Goal: Transaction & Acquisition: Purchase product/service

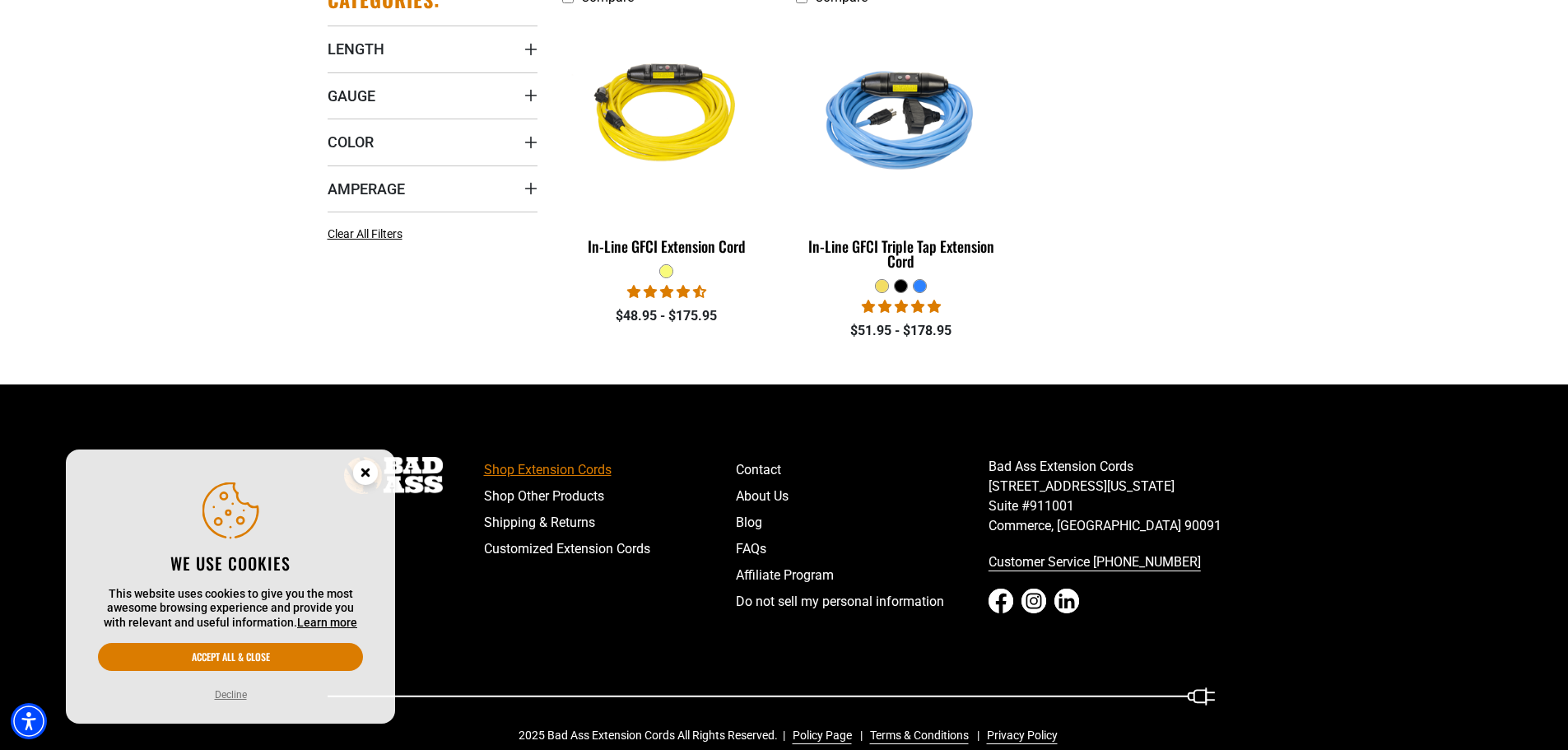
scroll to position [494, 0]
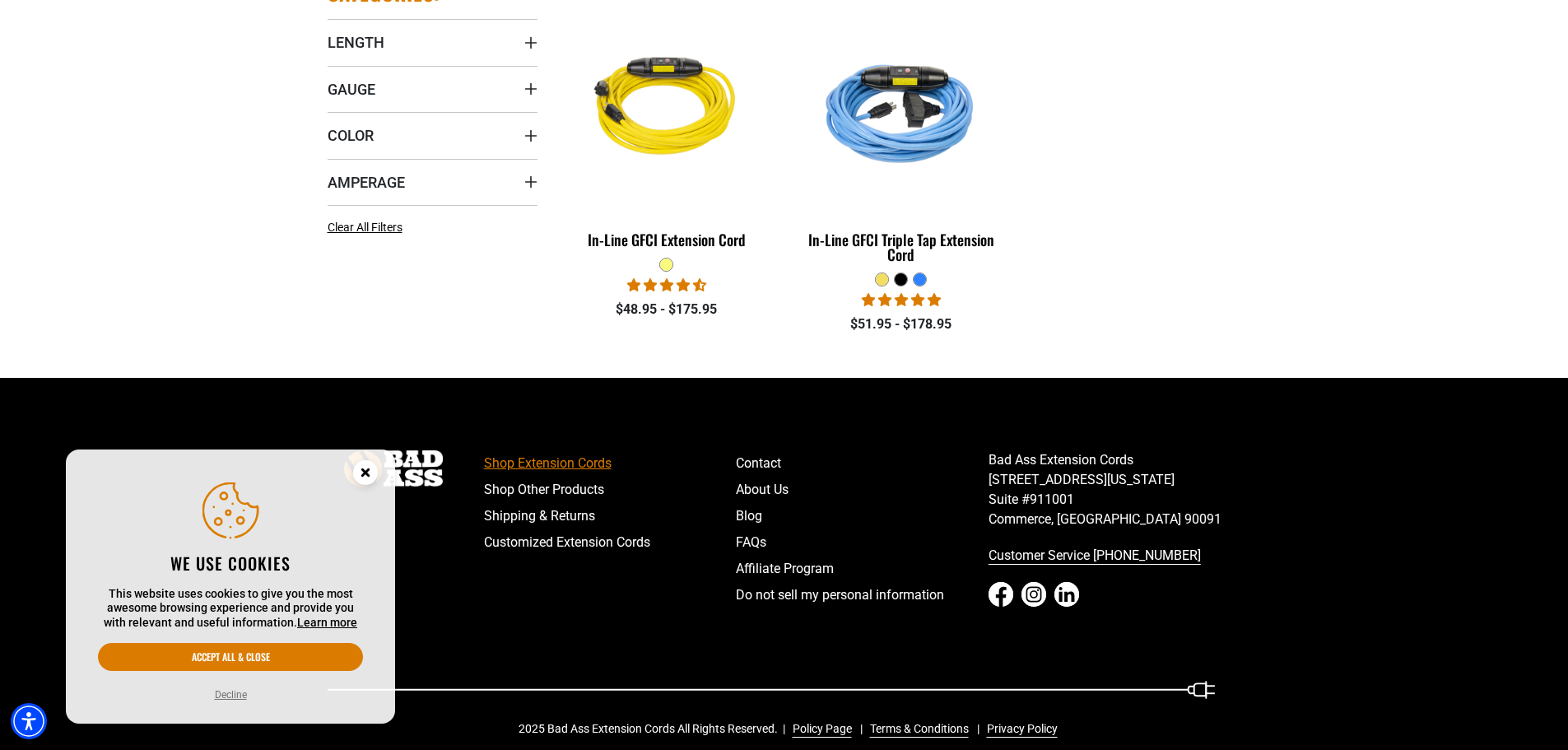
click at [592, 459] on link "Shop Extension Cords" at bounding box center [610, 464] width 253 height 27
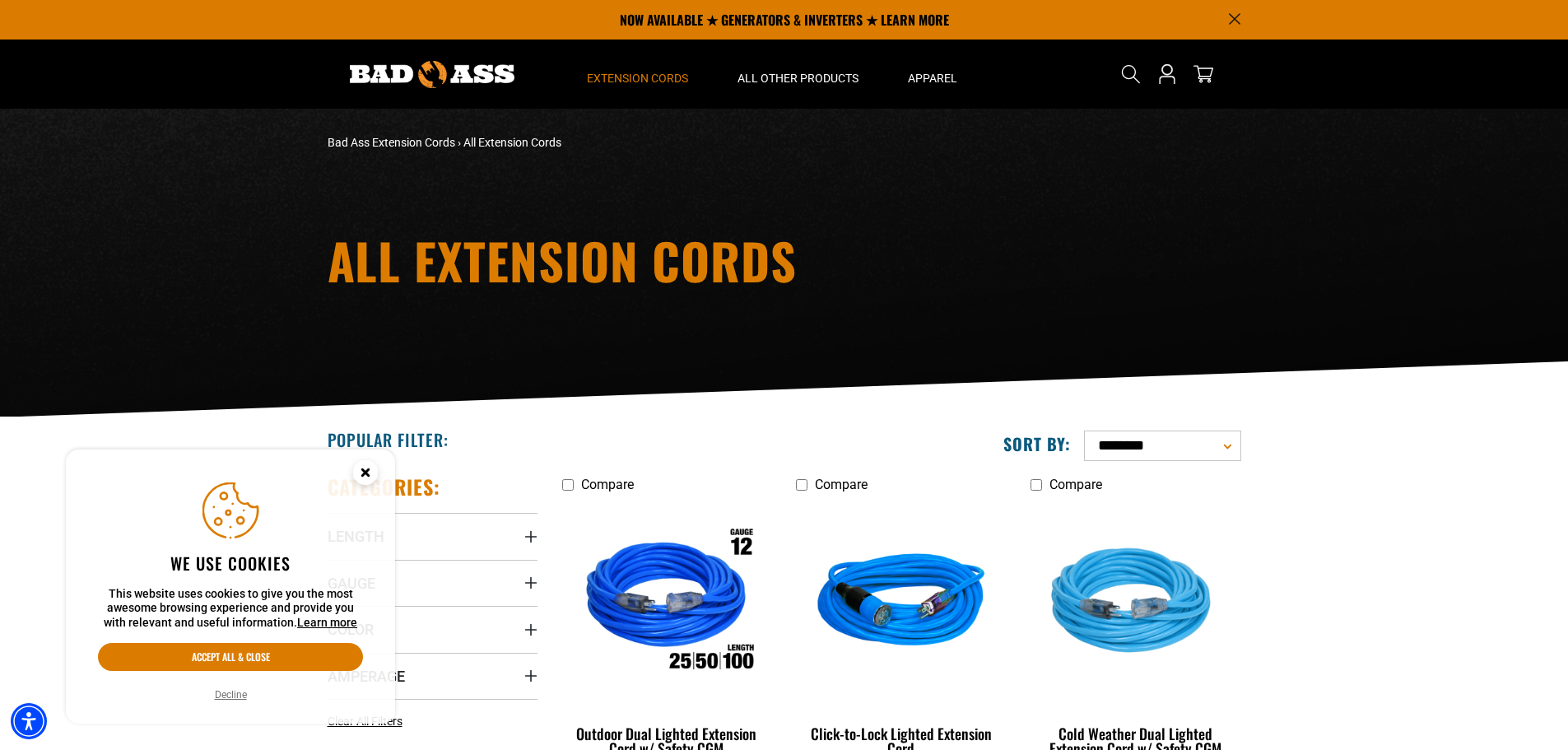
click at [363, 470] on icon "Cookie Consent" at bounding box center [366, 473] width 6 height 6
